Goal: Task Accomplishment & Management: Use online tool/utility

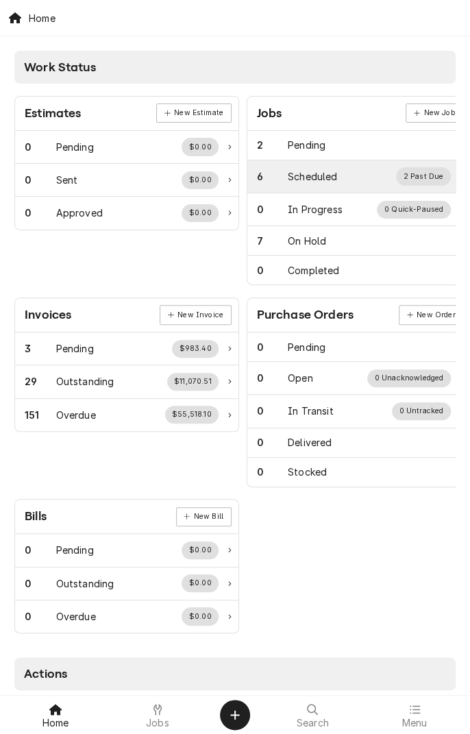
click at [291, 182] on div "Scheduled" at bounding box center [312, 176] width 49 height 14
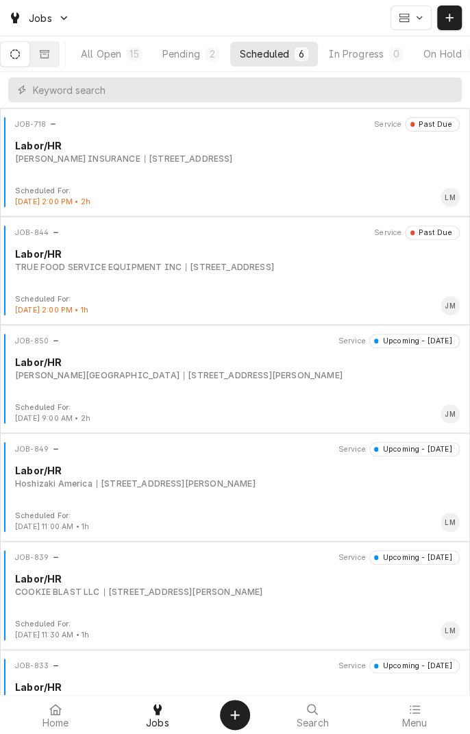
click at [59, 273] on div "JOB-844 Service Past Due Labor/HR TRUE FOOD SERVICE EQUIPMENT INC [STREET_ADDRE…" at bounding box center [234, 260] width 459 height 69
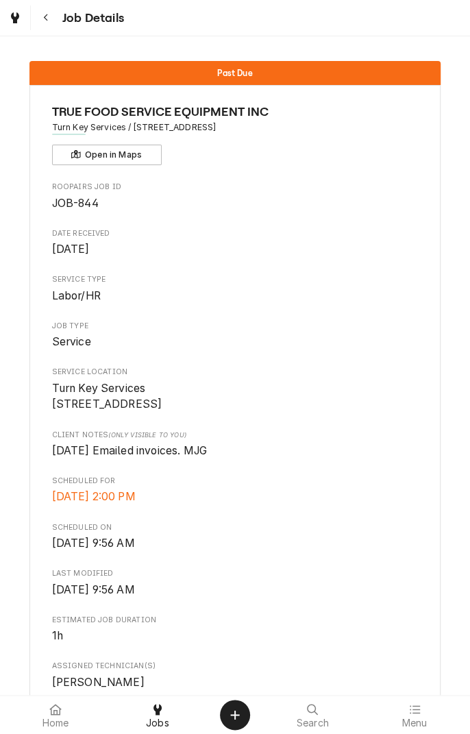
click at [45, 14] on icon "Navigate back" at bounding box center [46, 18] width 6 height 10
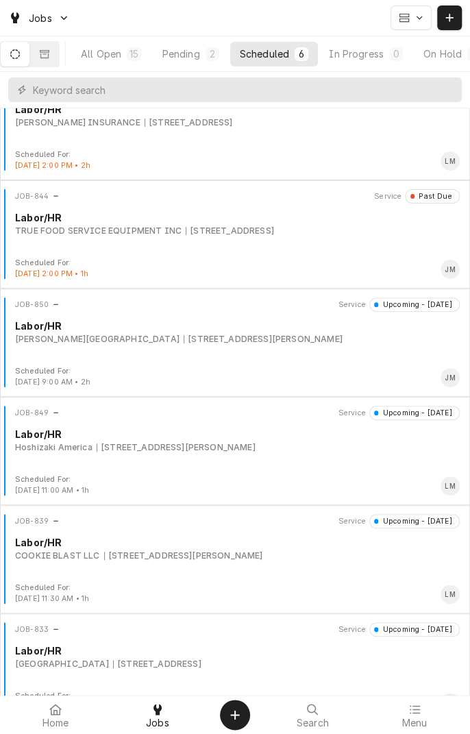
scroll to position [9, 0]
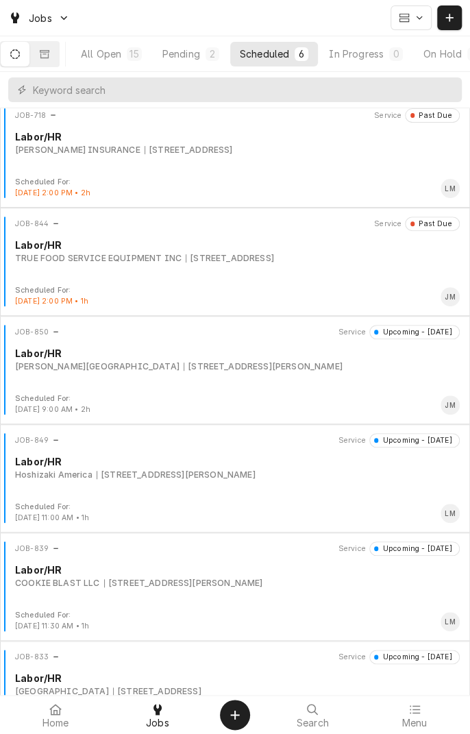
click at [121, 380] on div "JOB-850 Service Upcoming - Today Labor/HR Voigt Ranch 207 Wearden Dr, Victoria,…" at bounding box center [234, 359] width 459 height 69
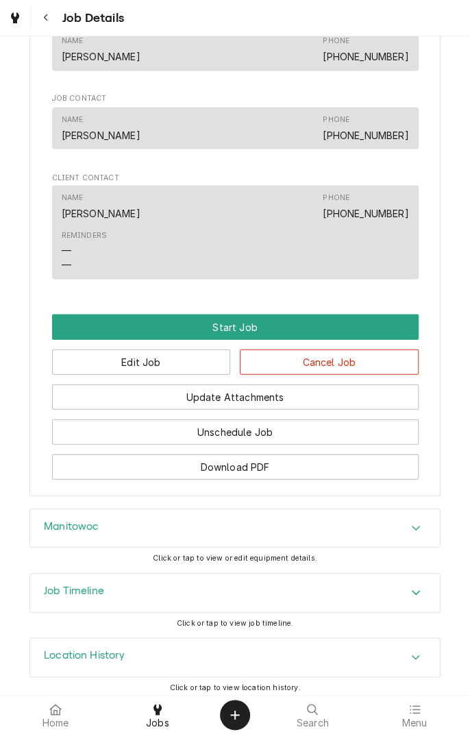
scroll to position [761, 0]
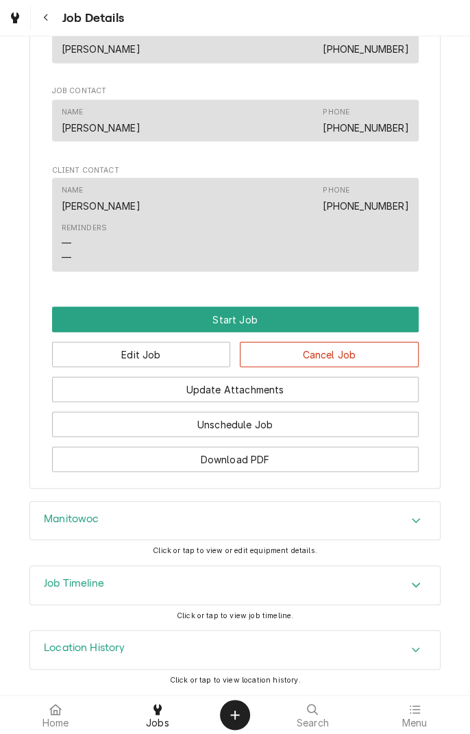
click at [71, 525] on h3 "Manitowoc" at bounding box center [71, 519] width 55 height 13
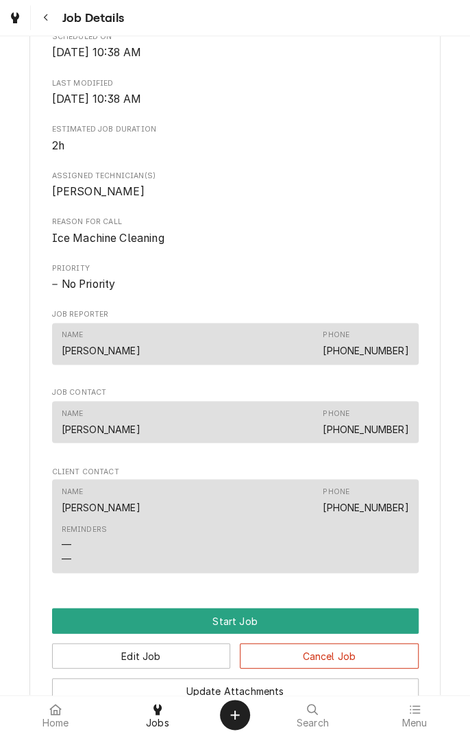
scroll to position [0, 0]
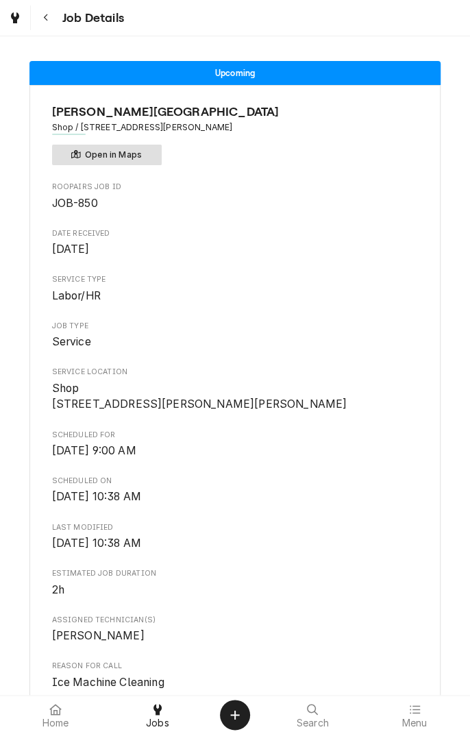
click at [147, 151] on button "Open in Maps" at bounding box center [107, 155] width 110 height 21
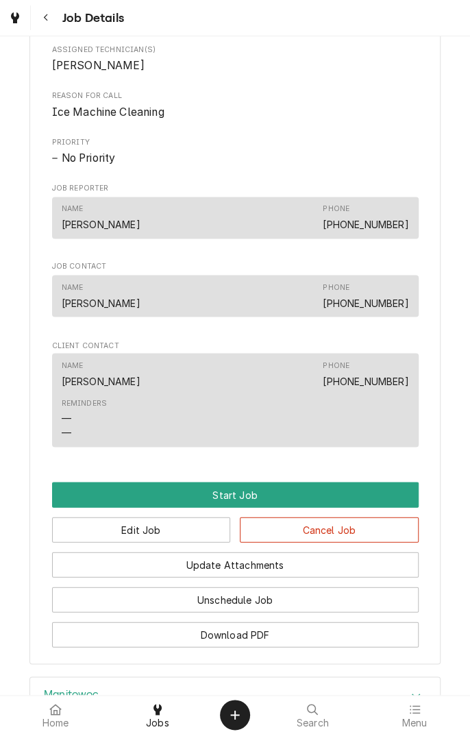
scroll to position [569, 0]
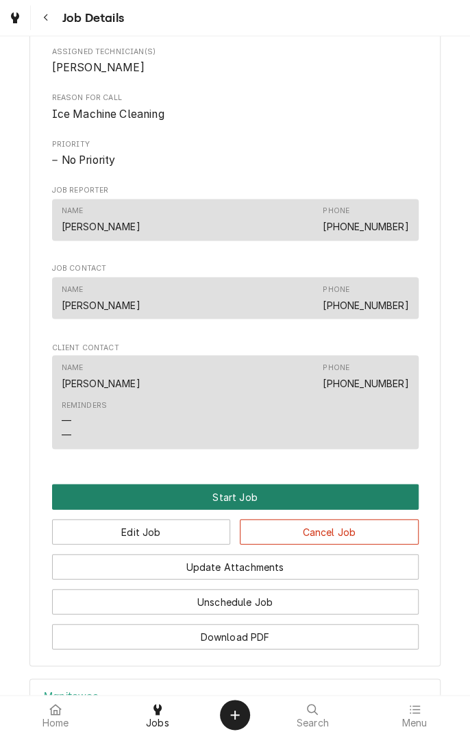
click at [252, 507] on button "Start Job" at bounding box center [235, 496] width 367 height 25
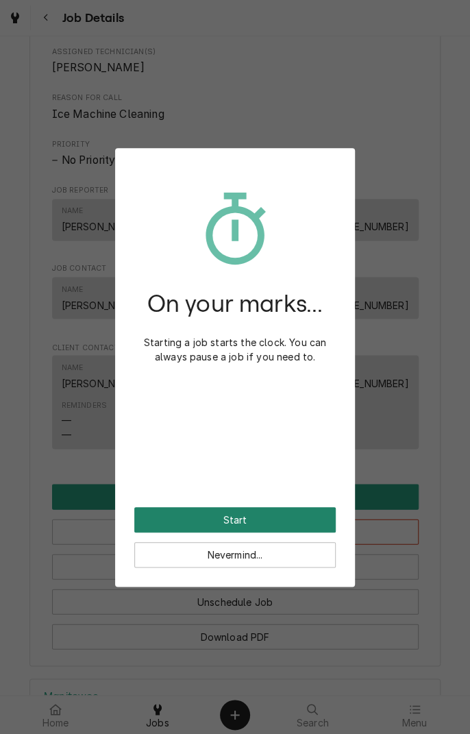
click at [277, 516] on button "Start" at bounding box center [235, 519] width 202 height 25
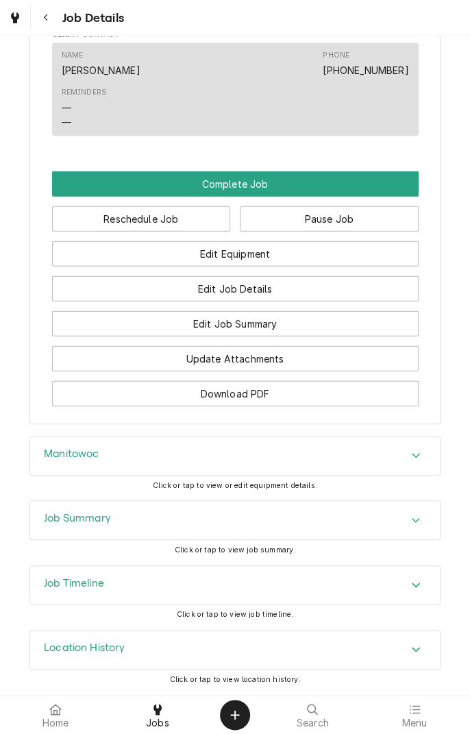
scroll to position [942, 0]
click at [297, 516] on div "Job Summary" at bounding box center [235, 520] width 410 height 38
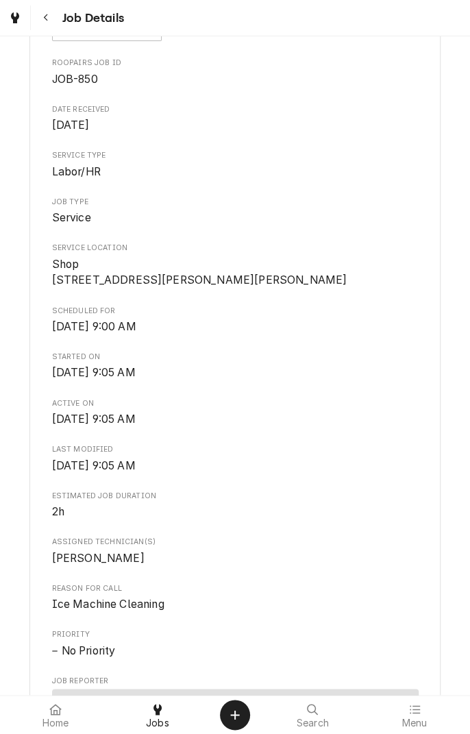
scroll to position [0, 0]
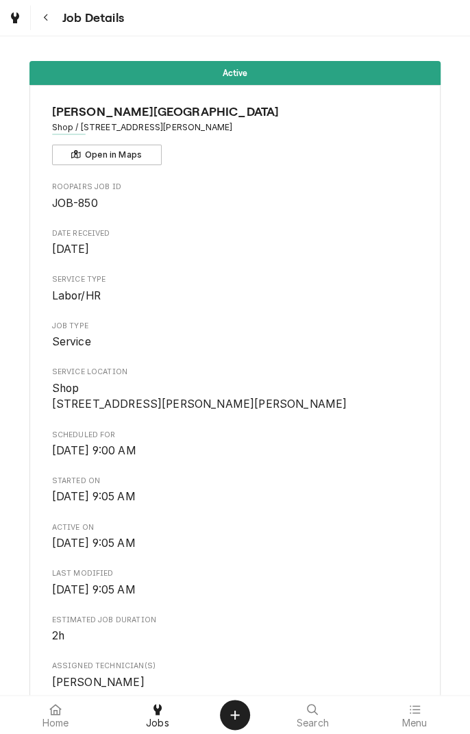
click at [163, 714] on div at bounding box center [158, 710] width 16 height 16
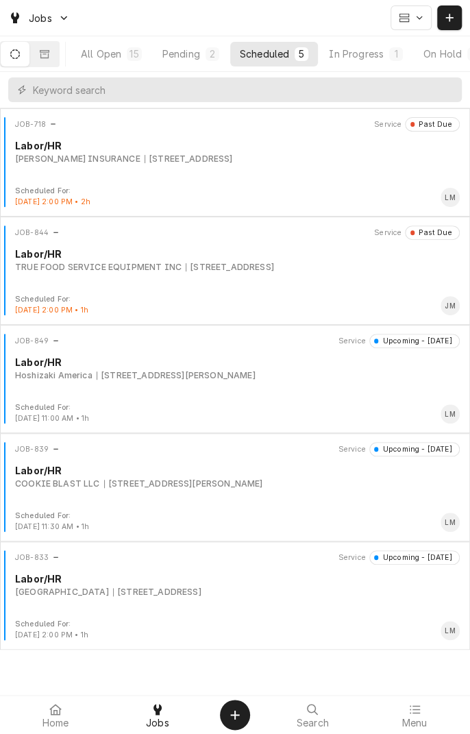
click at [375, 59] on div "In Progress" at bounding box center [356, 54] width 55 height 14
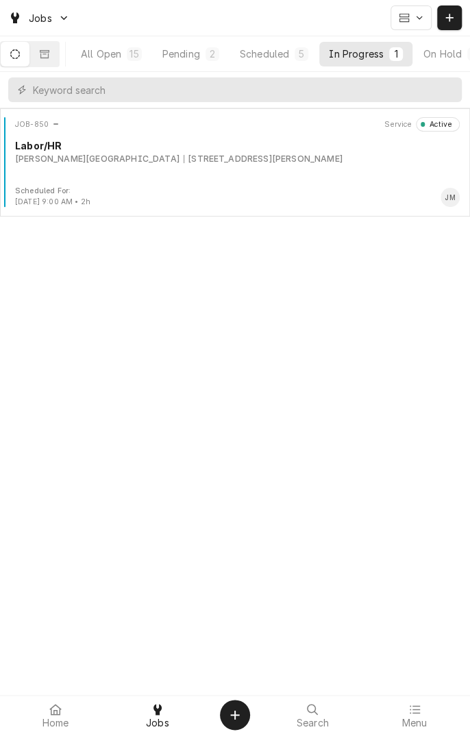
click at [265, 154] on div "Voigt Ranch 207 Wearden Dr, Victoria, TX 77904" at bounding box center [237, 159] width 445 height 12
